Goal: Task Accomplishment & Management: Manage account settings

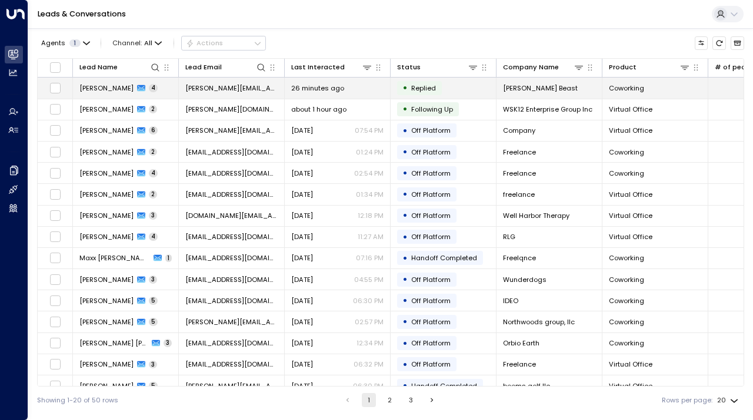
click at [481, 89] on td "• Replied" at bounding box center [443, 88] width 106 height 21
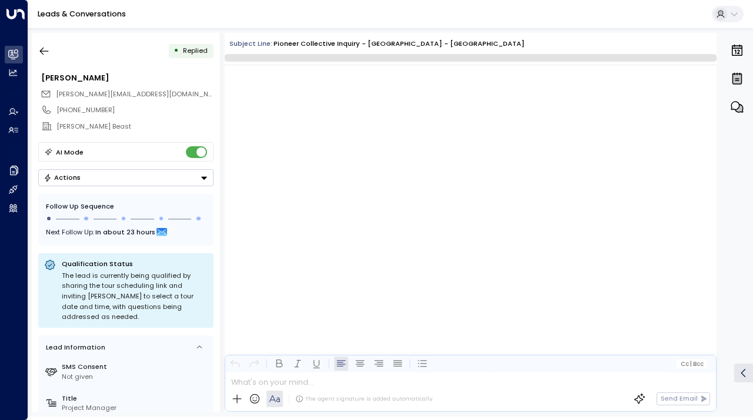
scroll to position [1301, 0]
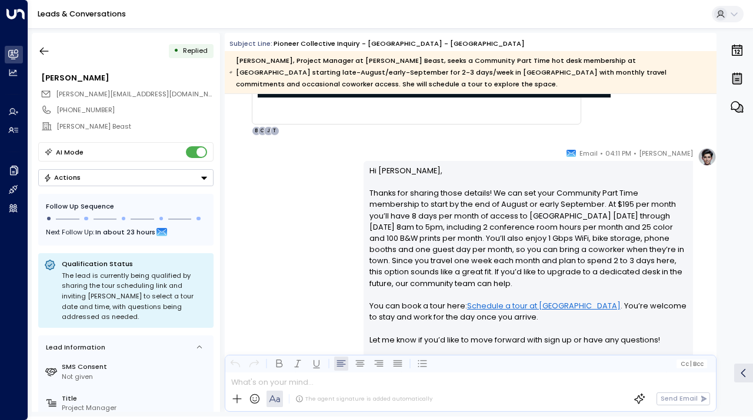
click at [121, 176] on button "Actions" at bounding box center [125, 177] width 175 height 17
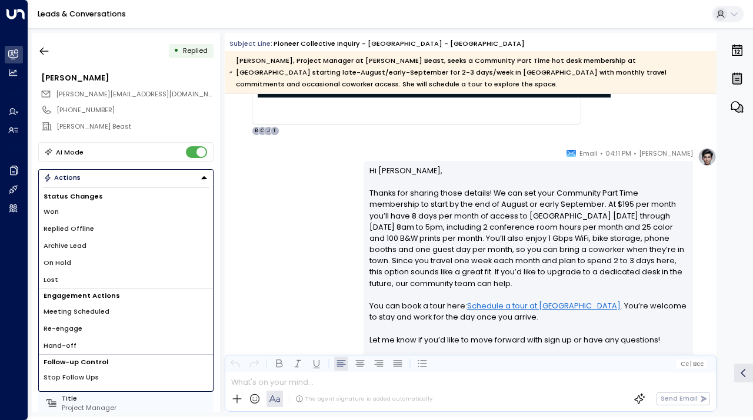
scroll to position [12, 0]
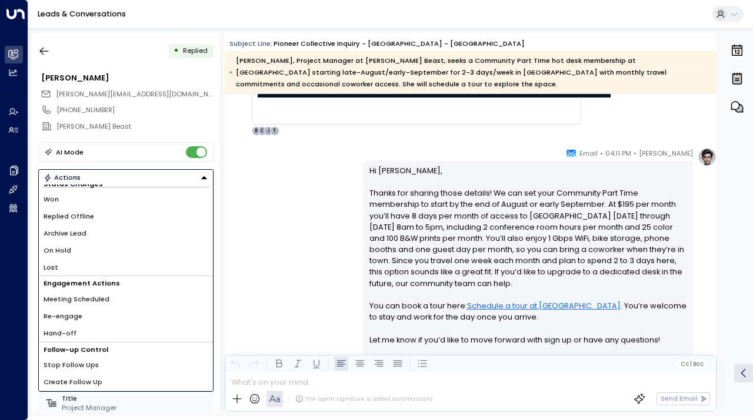
click at [110, 365] on li "Stop Follow Ups" at bounding box center [126, 365] width 174 height 17
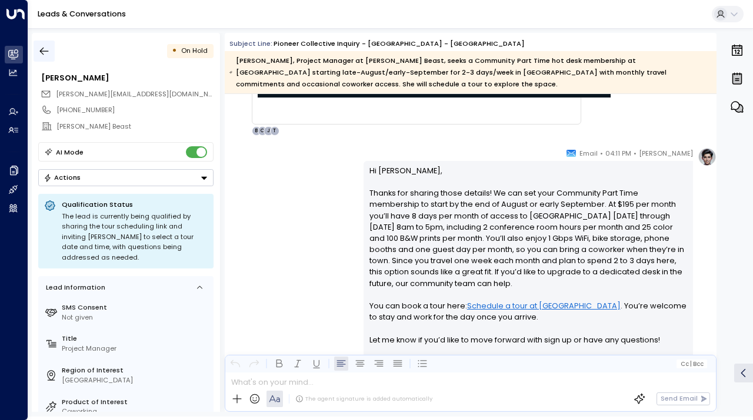
click at [47, 53] on icon "button" at bounding box center [44, 51] width 12 height 12
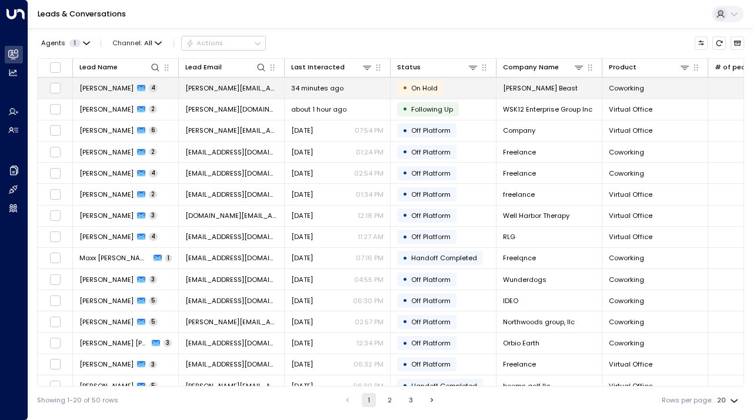
click at [458, 90] on td "• On Hold" at bounding box center [443, 88] width 106 height 21
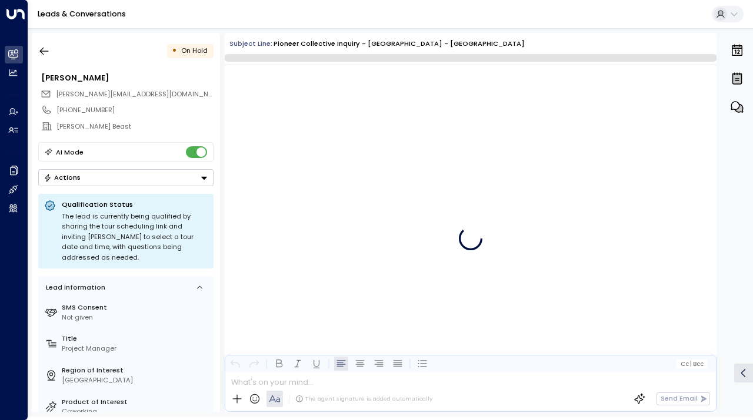
scroll to position [1301, 0]
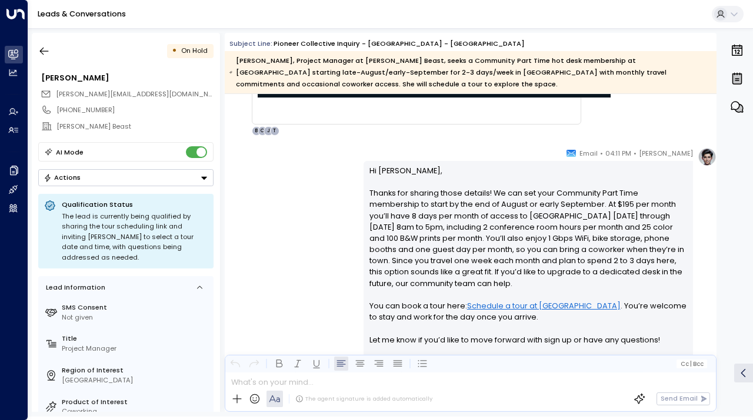
click at [126, 173] on button "Actions" at bounding box center [125, 177] width 175 height 17
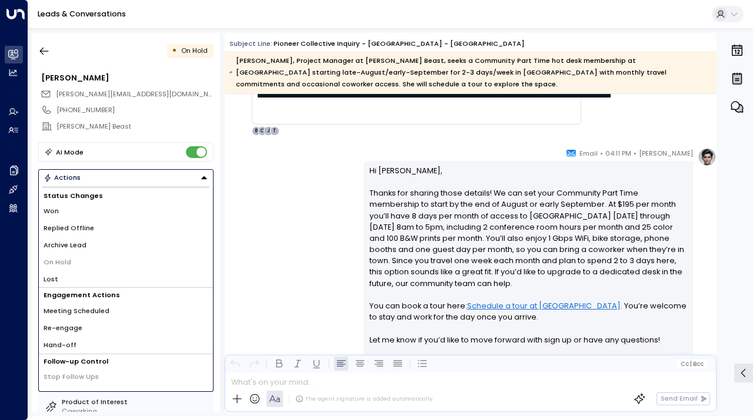
scroll to position [12, 0]
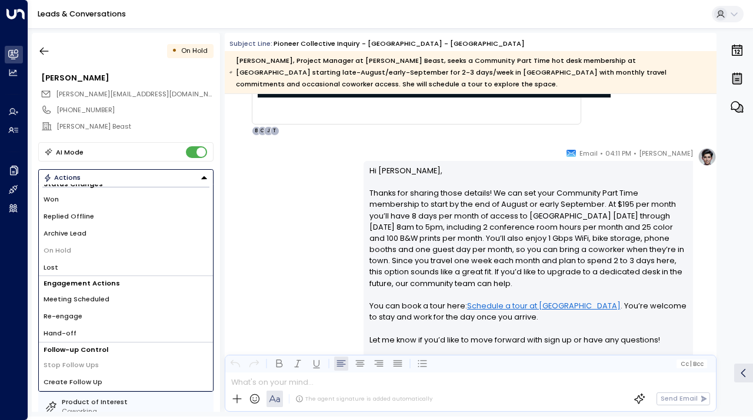
click at [190, 118] on div "[PERSON_NAME] Beast" at bounding box center [125, 126] width 175 height 16
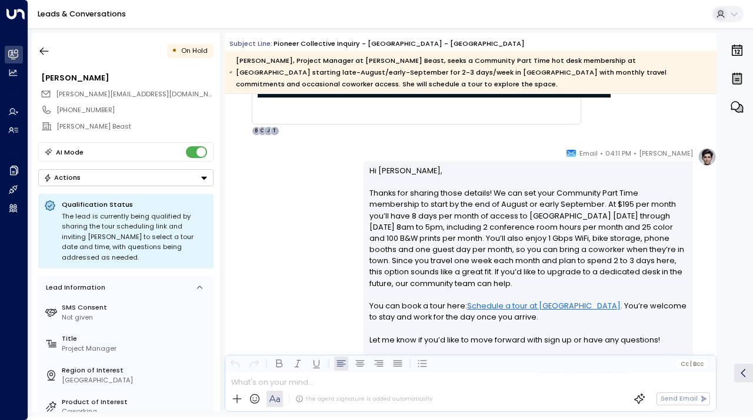
scroll to position [87, 0]
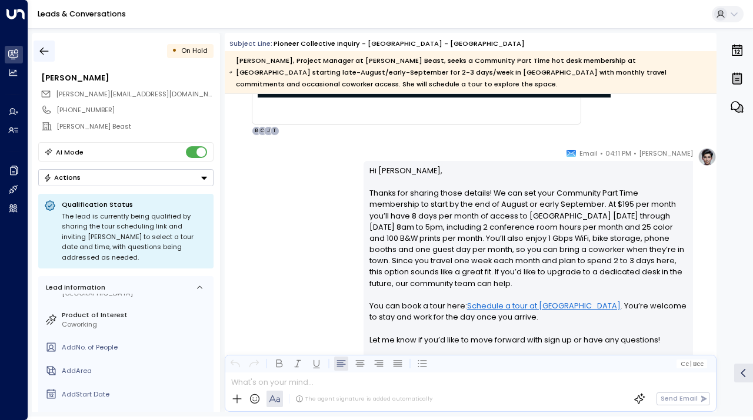
click at [46, 47] on icon "button" at bounding box center [44, 51] width 12 height 12
